Goal: Information Seeking & Learning: Learn about a topic

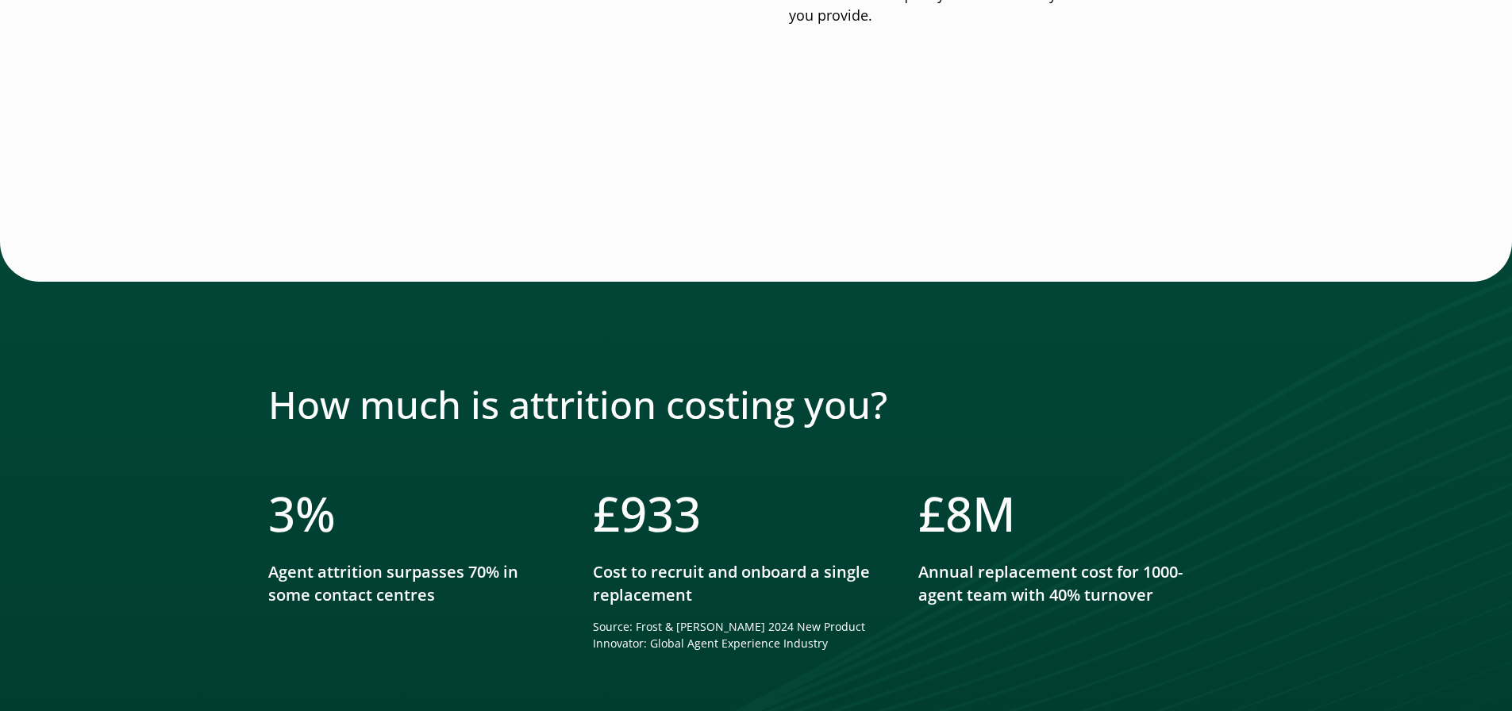
scroll to position [1825, 0]
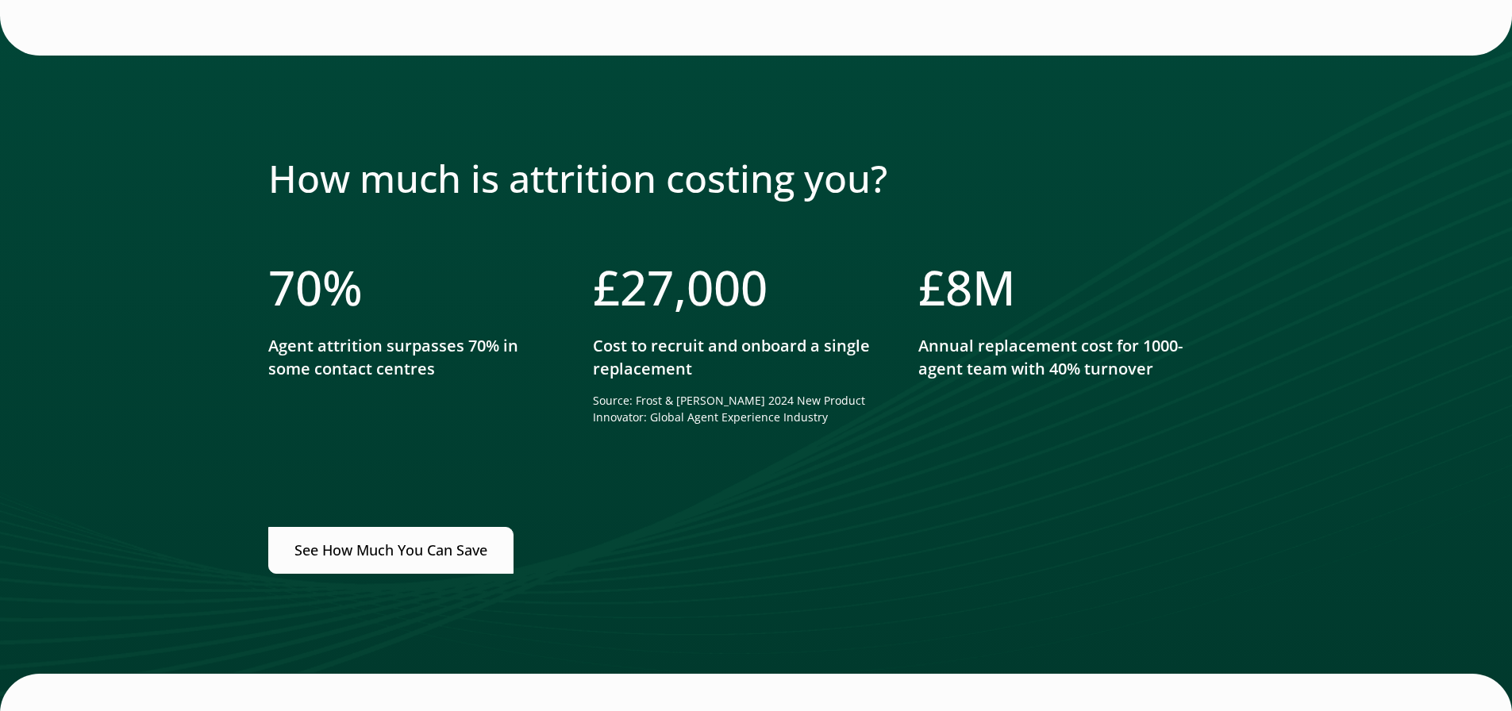
click at [388, 545] on link "See How Much You Can Save" at bounding box center [390, 550] width 245 height 47
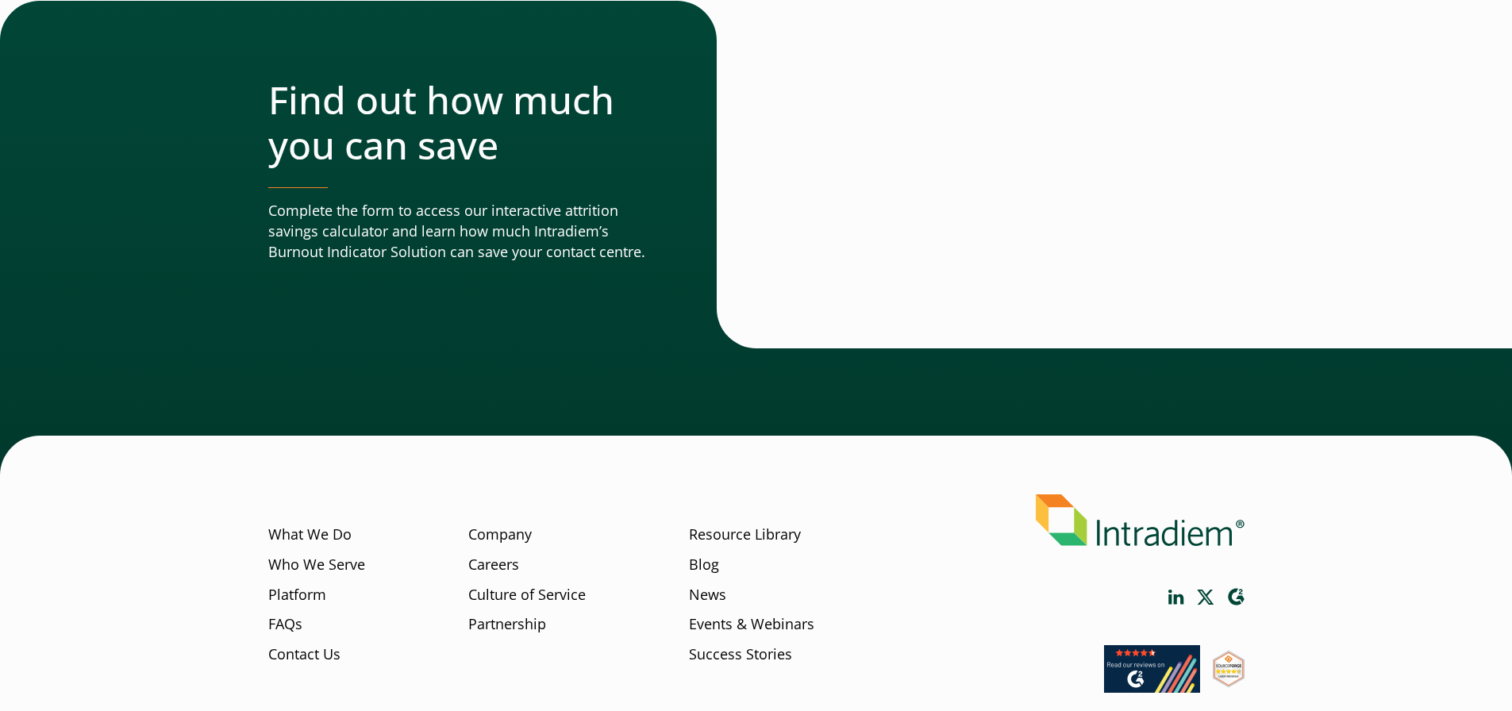
scroll to position [4852, 0]
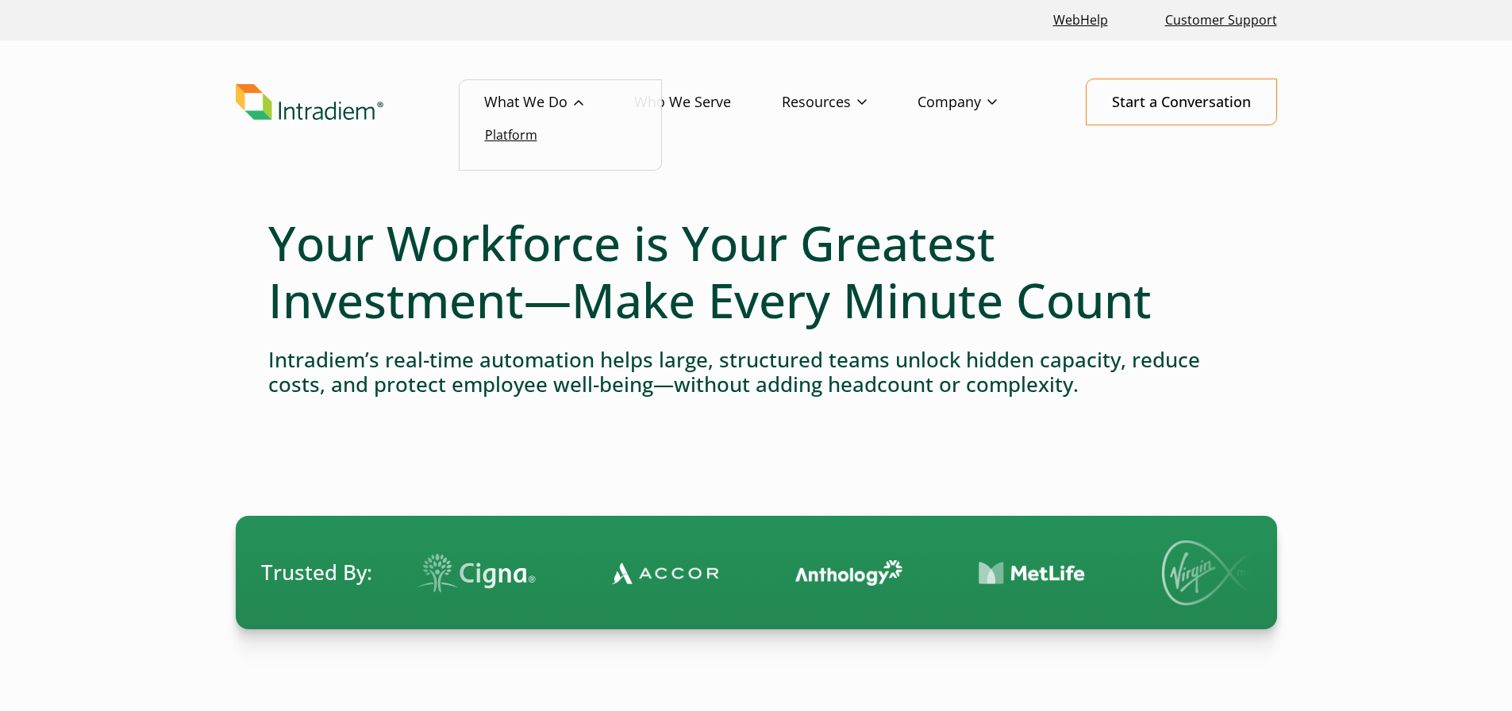
click at [522, 138] on link "Platform" at bounding box center [511, 134] width 52 height 17
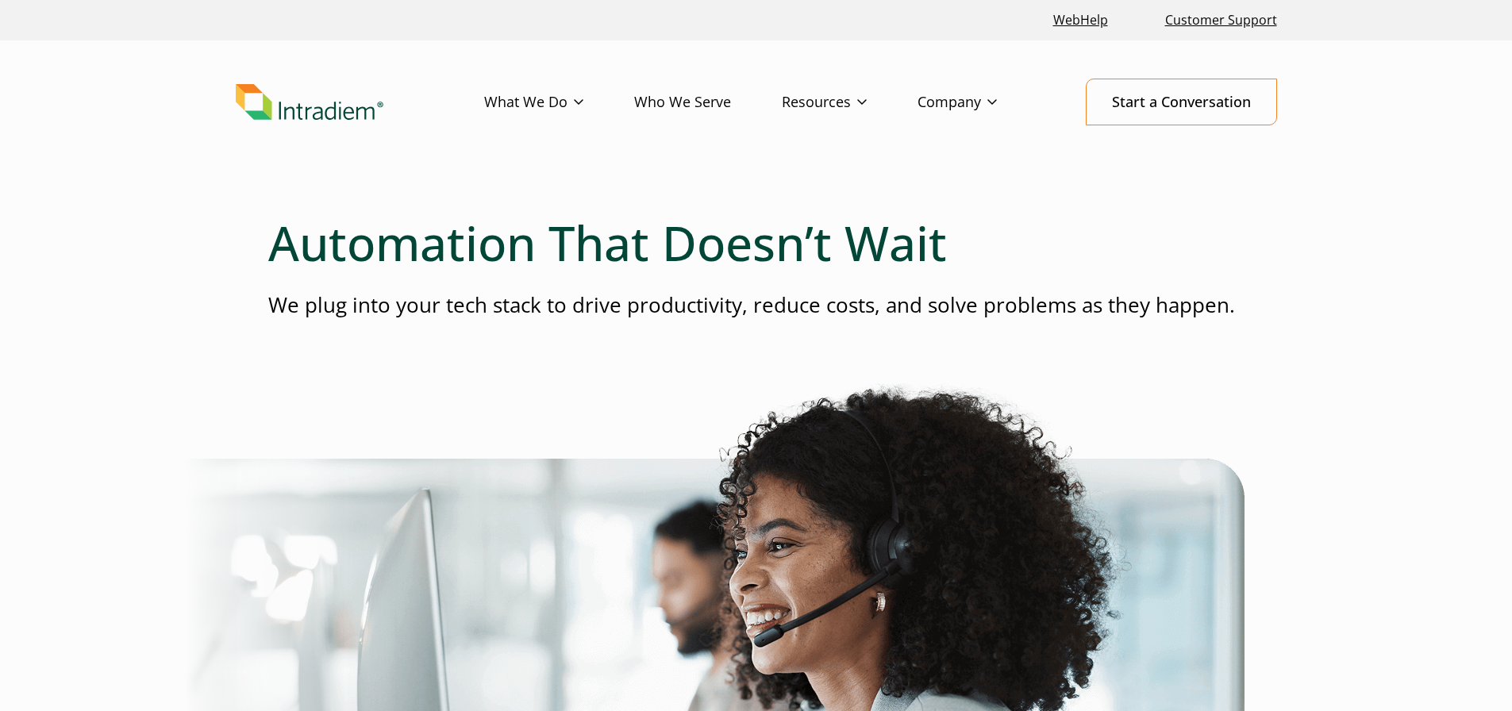
click at [687, 103] on link "Who We Serve" at bounding box center [708, 102] width 148 height 46
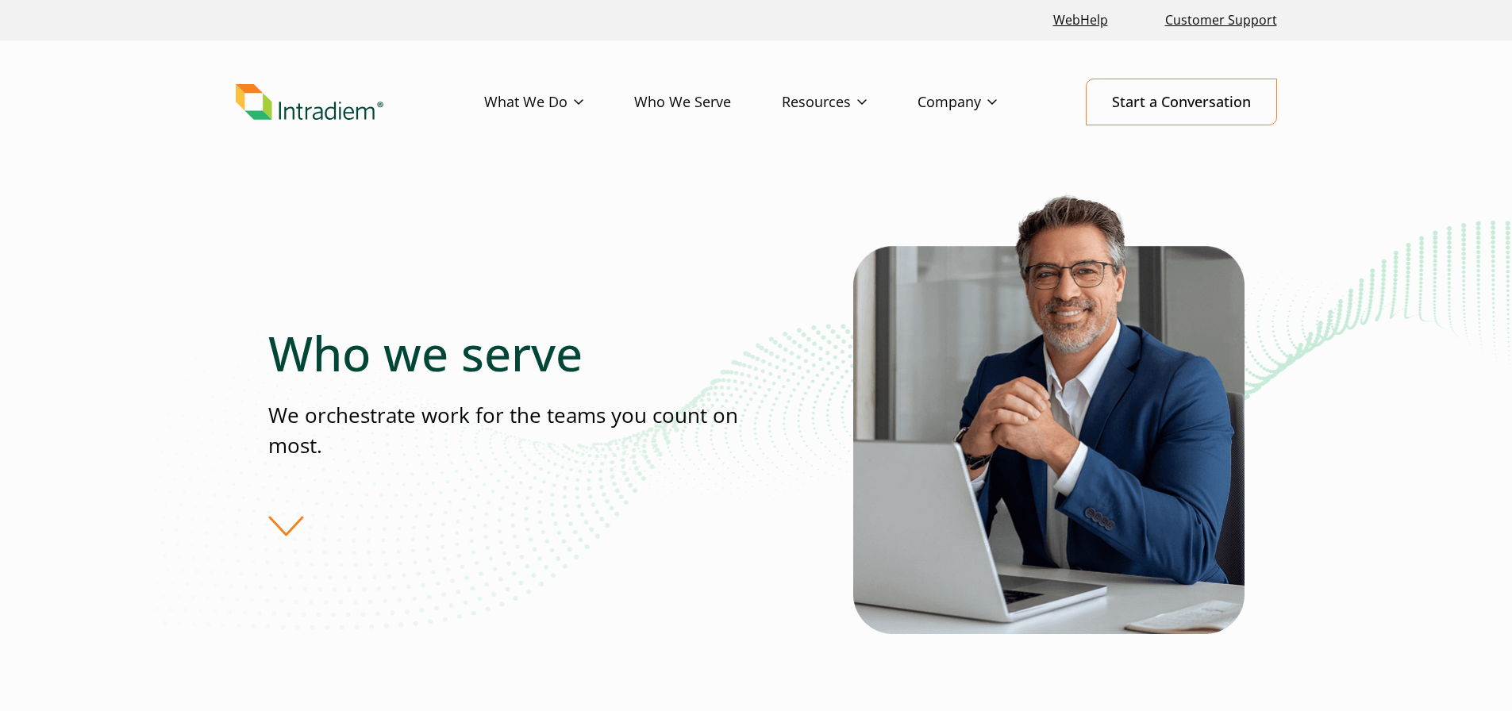
click at [284, 521] on div "Who we serve We orchestrate work for the teams you count on most." at bounding box center [560, 431] width 585 height 212
click at [288, 530] on div "Who we serve We orchestrate work for the teams you count on most." at bounding box center [560, 431] width 585 height 212
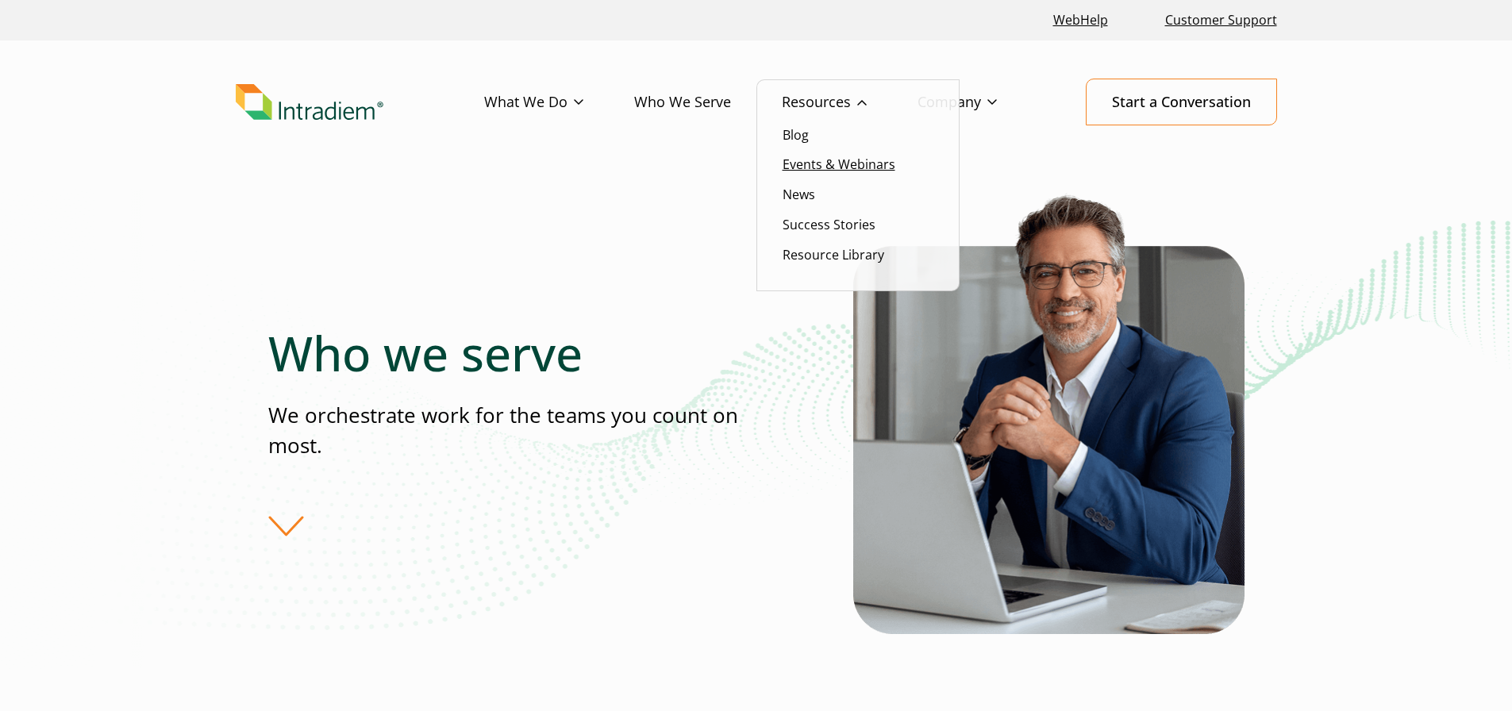
click at [800, 161] on link "Events & Webinars" at bounding box center [838, 164] width 113 height 17
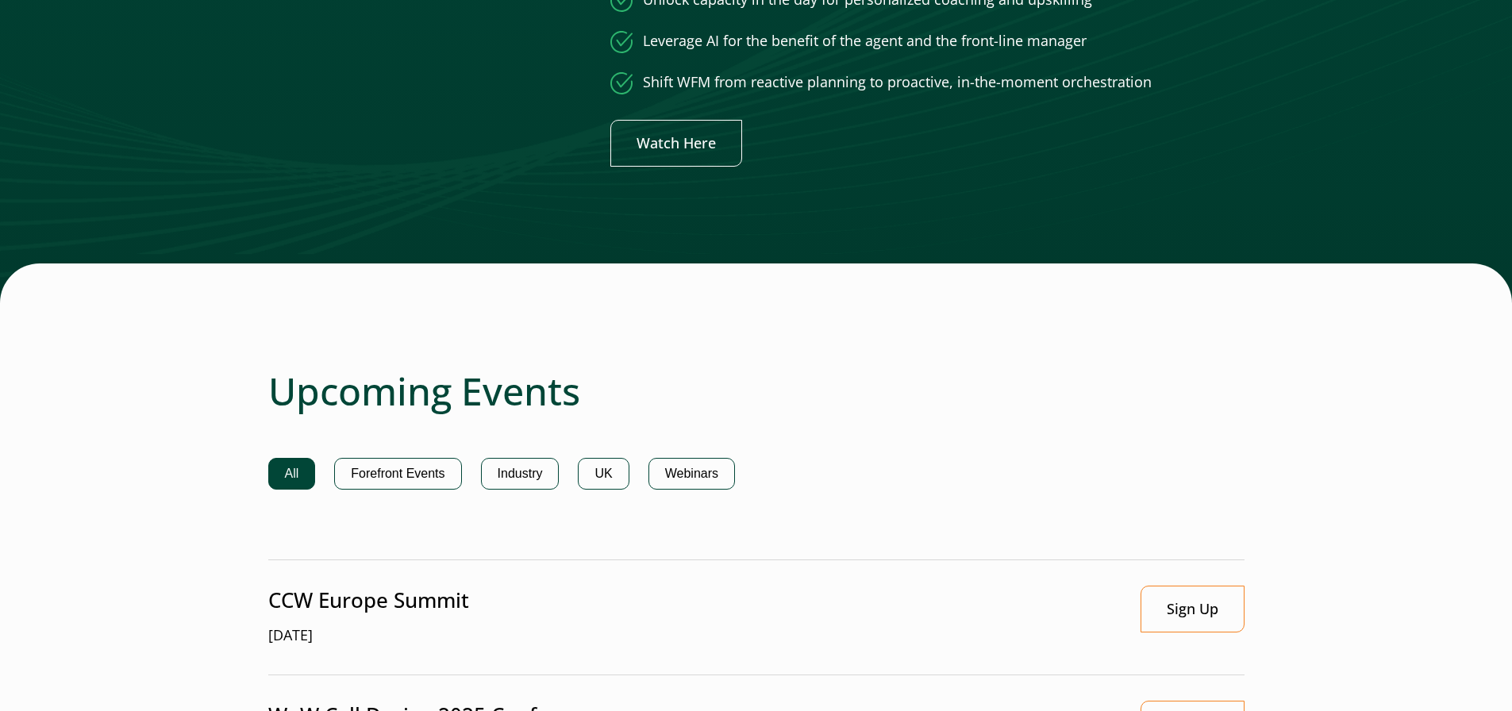
scroll to position [1190, 0]
